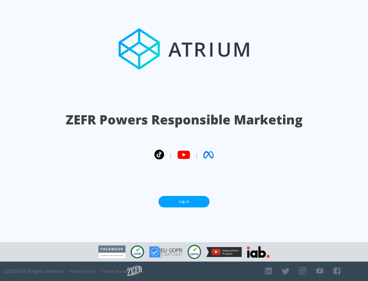
click at [184, 202] on link "Log In" at bounding box center [184, 202] width 51 height 12
